Goal: Information Seeking & Learning: Learn about a topic

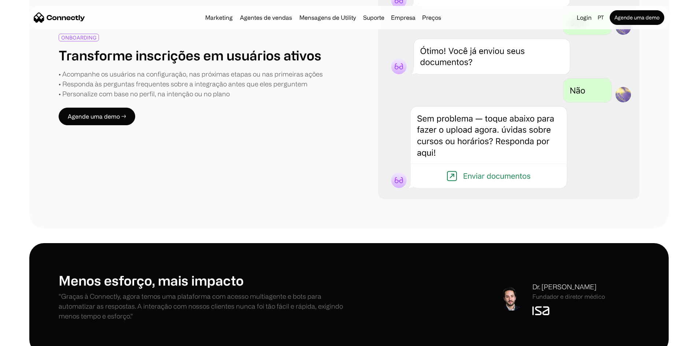
scroll to position [1345, 0]
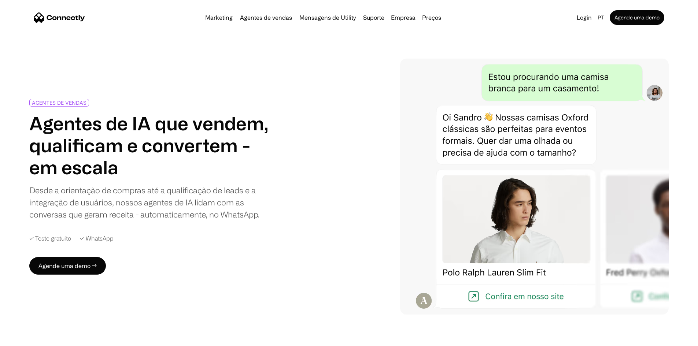
click at [85, 22] on img "home" at bounding box center [59, 17] width 51 height 10
click at [85, 21] on img "home" at bounding box center [59, 17] width 51 height 10
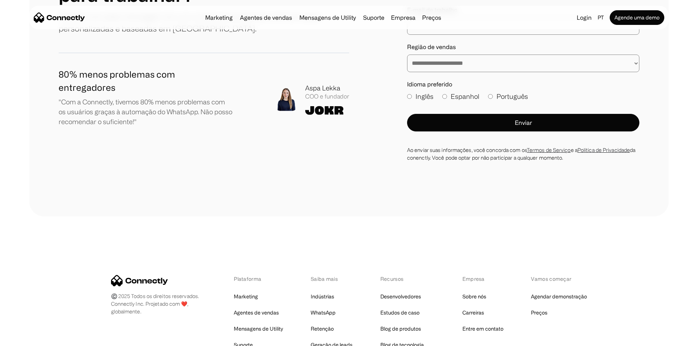
scroll to position [2261, 0]
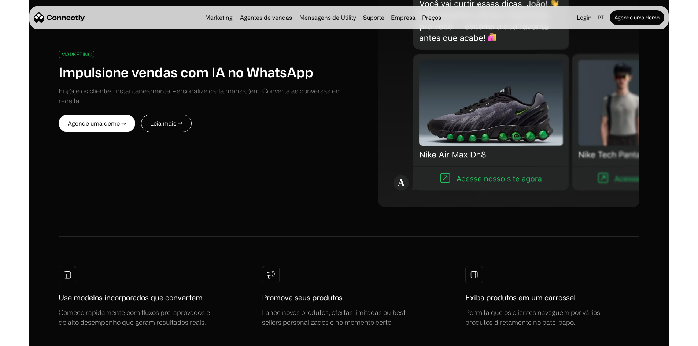
scroll to position [330, 0]
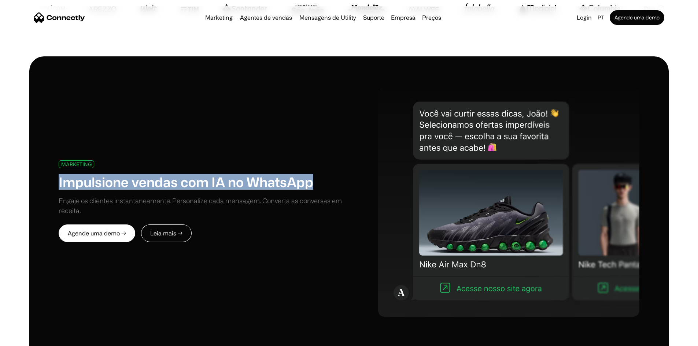
drag, startPoint x: 81, startPoint y: 156, endPoint x: 165, endPoint y: 185, distance: 89.0
click at [165, 185] on div "MARKETING Impulsione vendas com IA no WhatsApp Engaje os clientes instantaneame…" at bounding box center [348, 311] width 639 height 511
copy h1 "Impulsione vendas com IA no WhatsApp"
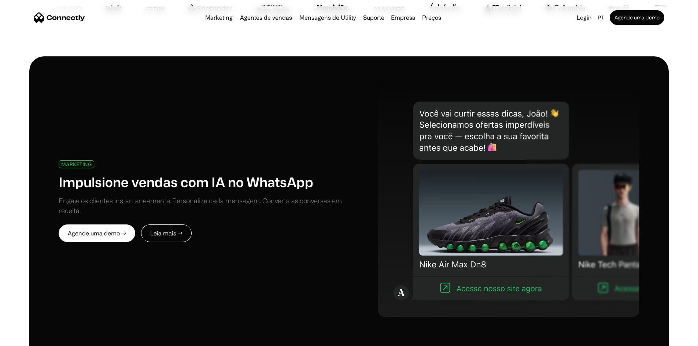
click at [316, 67] on div "MARKETING Impulsione vendas com IA no WhatsApp Engaje os clientes instantaneame…" at bounding box center [348, 311] width 639 height 511
click at [47, 74] on div "MARKETING Impulsione vendas com IA no WhatsApp Engaje os clientes instantaneame…" at bounding box center [349, 311] width 698 height 511
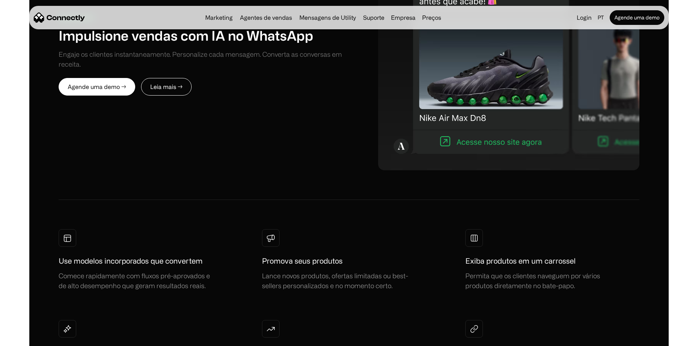
scroll to position [403, 0]
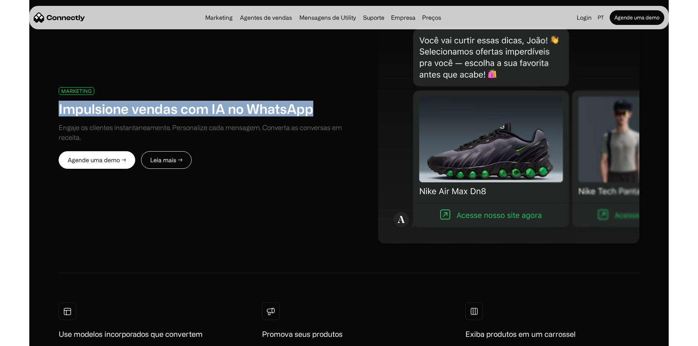
drag, startPoint x: 84, startPoint y: 84, endPoint x: 161, endPoint y: 107, distance: 80.7
click at [161, 107] on h1 "Impulsione vendas com IA no WhatsApp" at bounding box center [186, 109] width 255 height 16
copy h1 "Impulsione vendas com IA no WhatsApp"
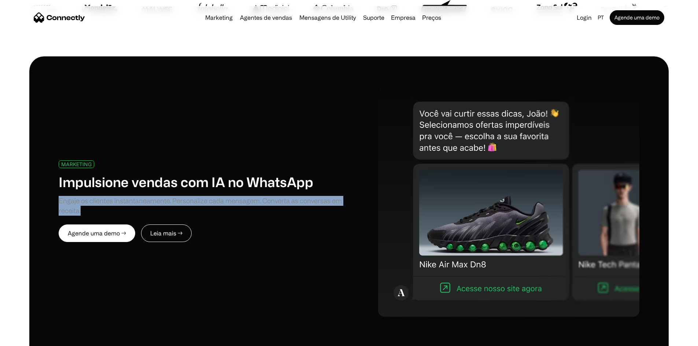
drag, startPoint x: 82, startPoint y: 198, endPoint x: 169, endPoint y: 215, distance: 88.5
click at [169, 215] on div "MARKETING Impulsione vendas com IA no WhatsApp Engaje os clientes instantaneame…" at bounding box center [204, 201] width 290 height 82
copy div "Engaje os clientes instantaneamente. Personalize cada mensagem. Converta as con…"
